Goal: Book appointment/travel/reservation

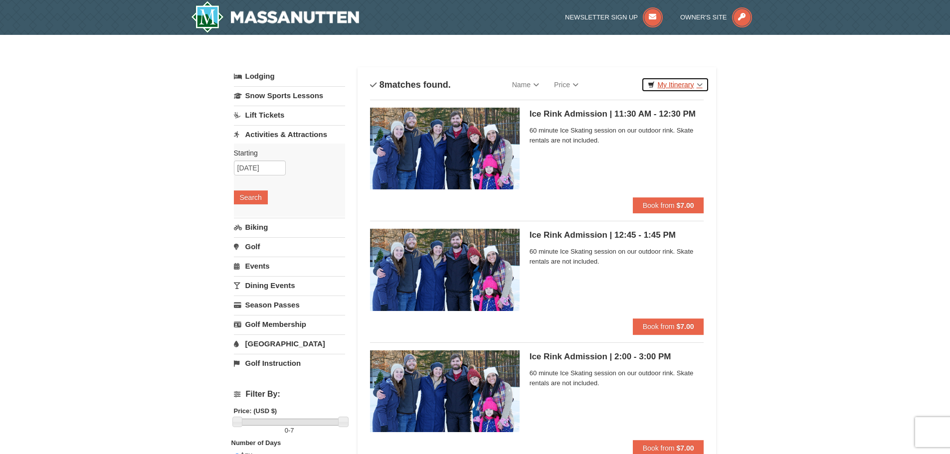
click at [674, 89] on link "My Itinerary" at bounding box center [674, 84] width 67 height 15
click at [256, 167] on input "[DATE]" at bounding box center [260, 168] width 52 height 15
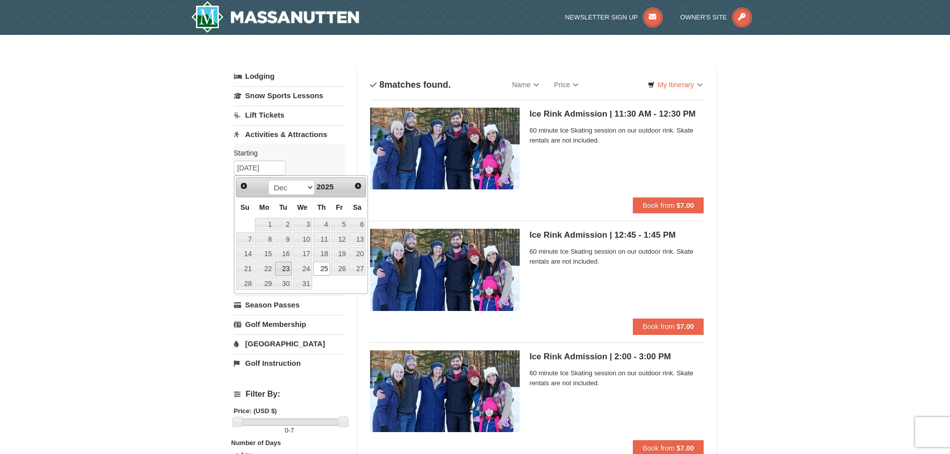
click at [282, 267] on link "23" at bounding box center [283, 269] width 17 height 14
type input "[DATE]"
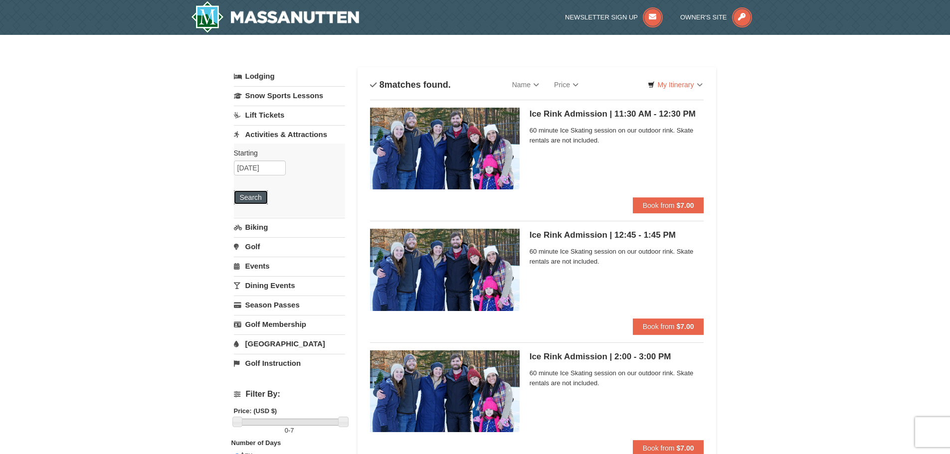
click at [255, 193] on button "Search" at bounding box center [251, 197] width 34 height 14
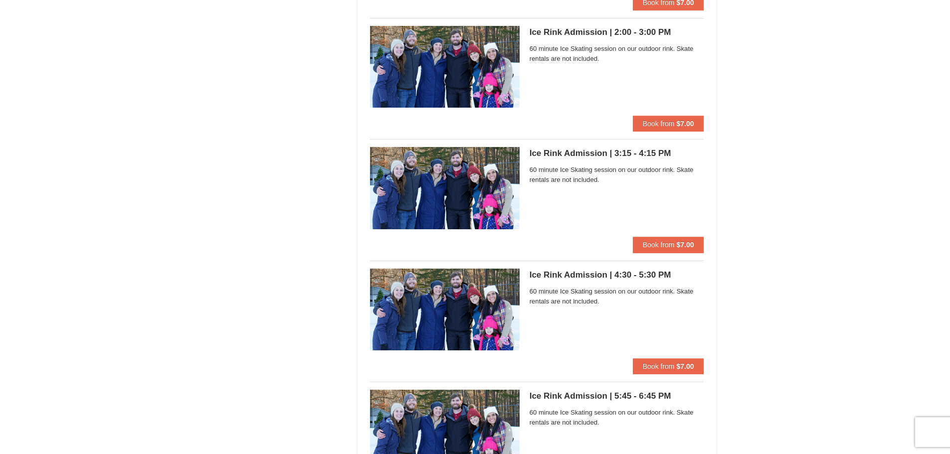
scroll to position [548, 0]
